Goal: Check status: Check status

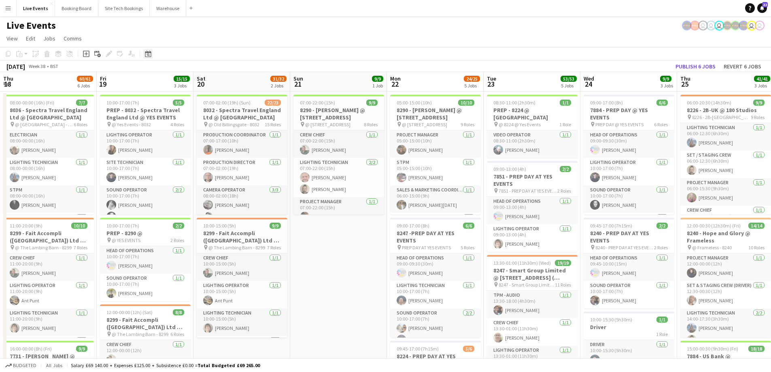
scroll to position [0, 283]
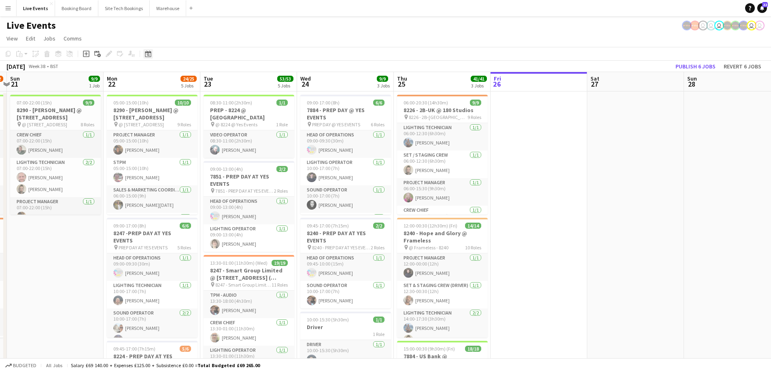
click at [146, 55] on icon "Date picker" at bounding box center [148, 54] width 6 height 6
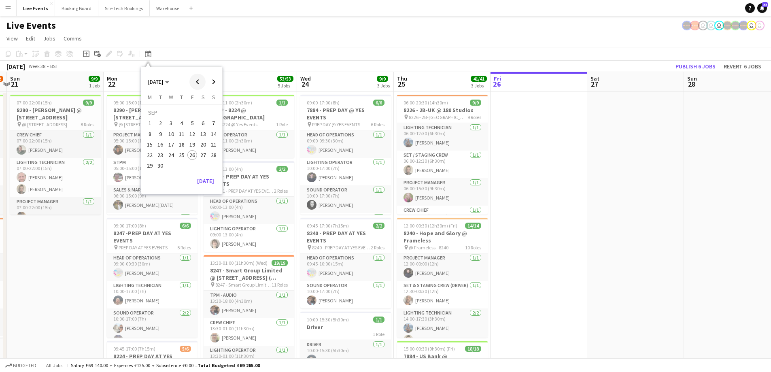
click at [197, 81] on span "Previous month" at bounding box center [197, 82] width 16 height 16
click at [199, 80] on span "Previous month" at bounding box center [197, 82] width 16 height 16
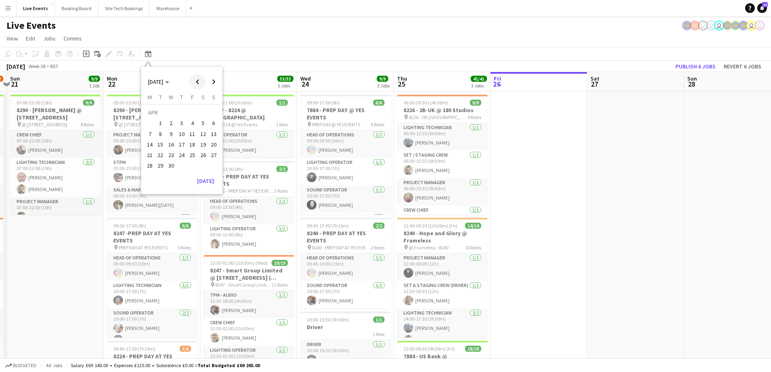
click at [199, 80] on span "Previous month" at bounding box center [197, 82] width 16 height 16
click at [191, 136] on span "13" at bounding box center [192, 136] width 10 height 10
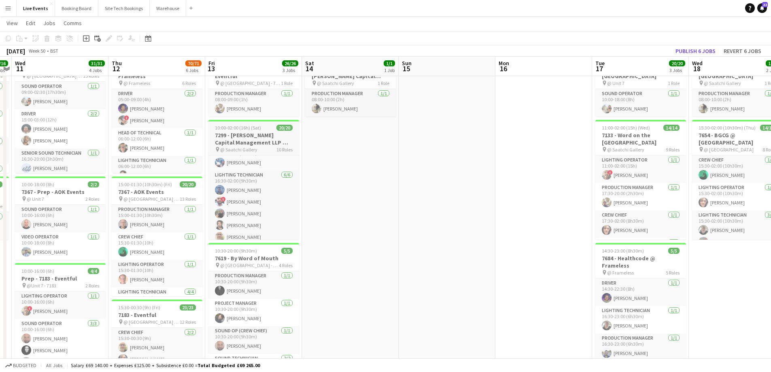
scroll to position [148, 0]
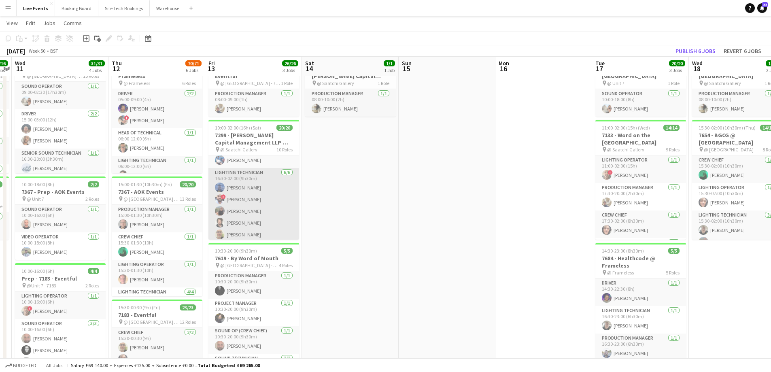
click at [254, 199] on app-card-role "Lighting Technician [DATE] 16:30-02:00 (9h30m) [PERSON_NAME] ! [PERSON_NAME] [P…" at bounding box center [253, 211] width 91 height 86
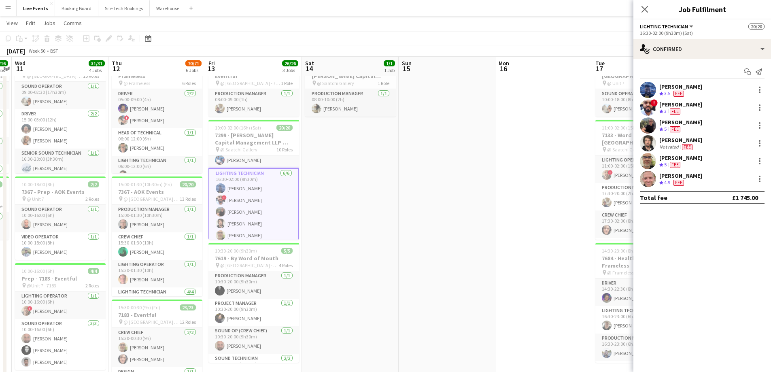
scroll to position [0, 279]
click at [667, 104] on div "[PERSON_NAME]" at bounding box center [680, 104] width 43 height 7
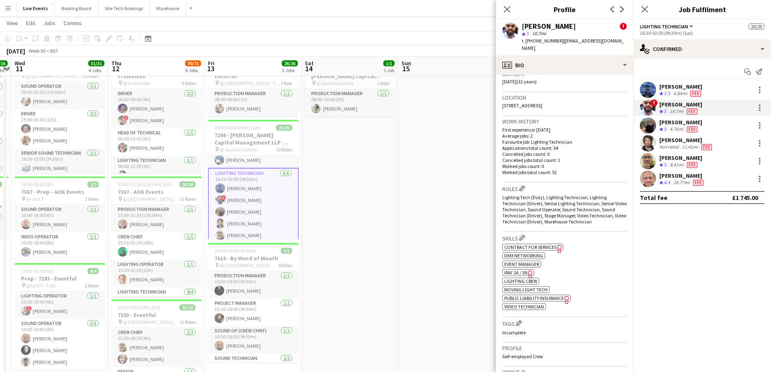
scroll to position [131, 0]
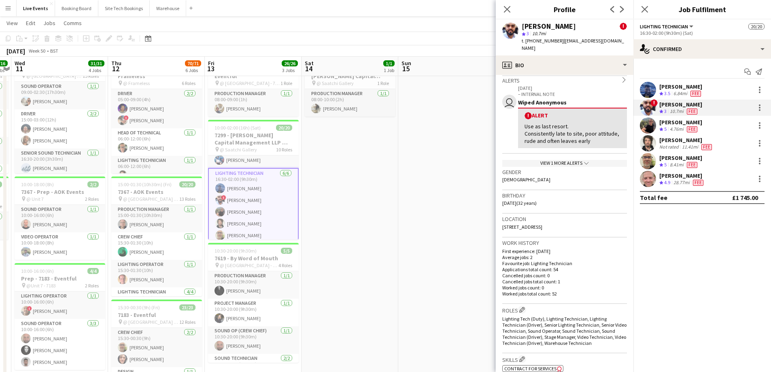
click at [568, 160] on div "View 1 more alerts chevron-down" at bounding box center [564, 163] width 125 height 7
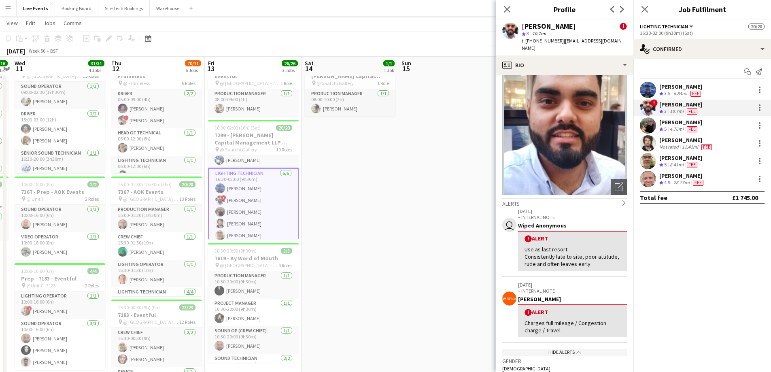
scroll to position [0, 0]
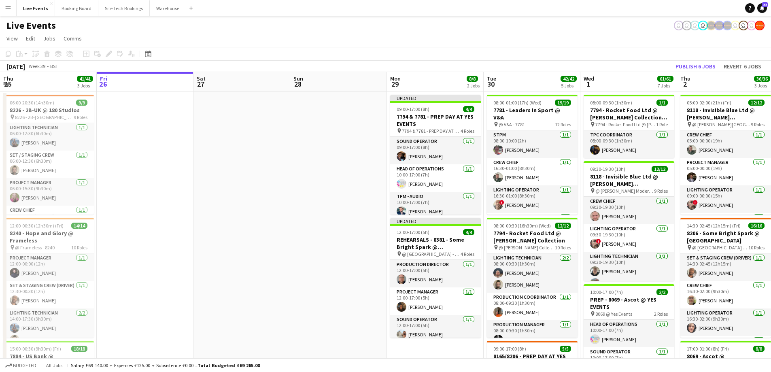
click at [155, 51] on app-toolbar "Copy Paste Paste Ctrl+V Paste with crew Ctrl+Shift+V Paste linked Job Delete Gr…" at bounding box center [385, 54] width 771 height 14
click at [151, 55] on icon "Date picker" at bounding box center [148, 54] width 6 height 6
click at [199, 84] on span "Previous month" at bounding box center [197, 82] width 16 height 16
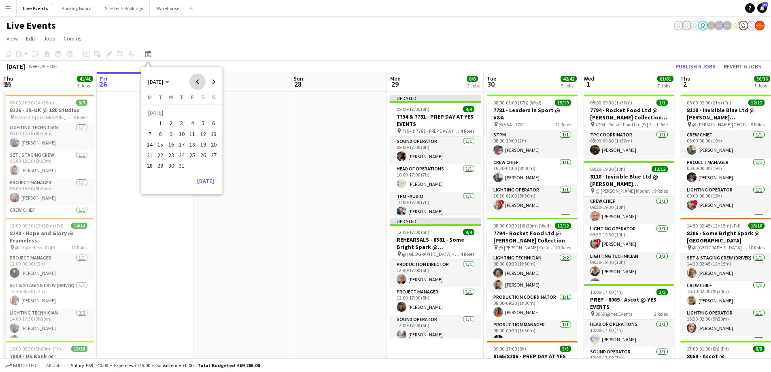
click at [199, 84] on span "Previous month" at bounding box center [197, 82] width 16 height 16
click at [198, 84] on span "Previous month" at bounding box center [197, 82] width 16 height 16
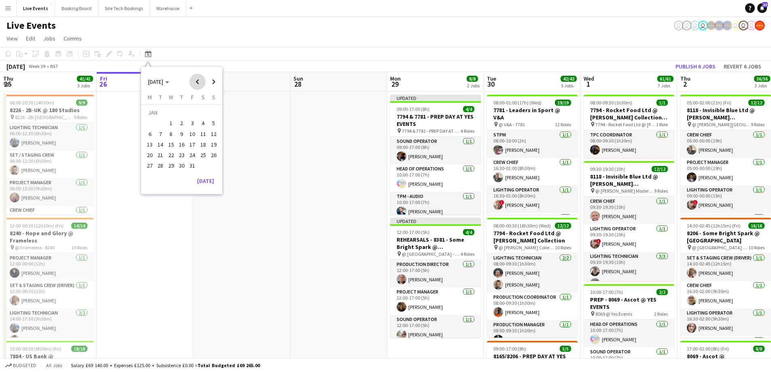
click at [197, 83] on span "Previous month" at bounding box center [197, 82] width 16 height 16
click at [184, 138] on span "14" at bounding box center [182, 136] width 10 height 10
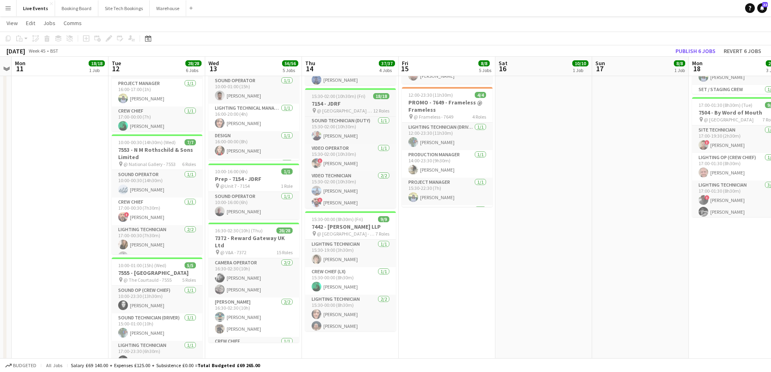
scroll to position [309, 0]
